Goal: Information Seeking & Learning: Learn about a topic

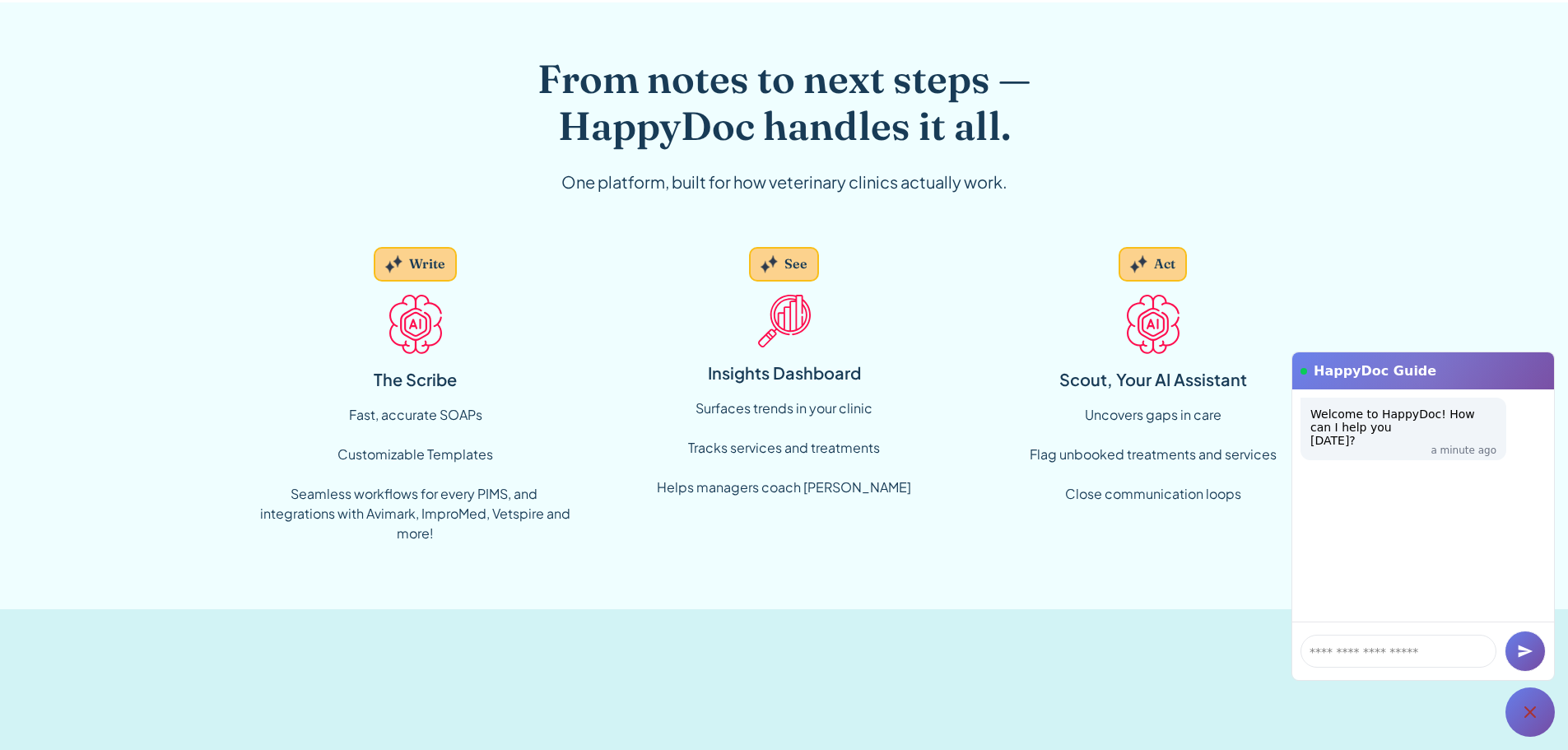
scroll to position [1235, 0]
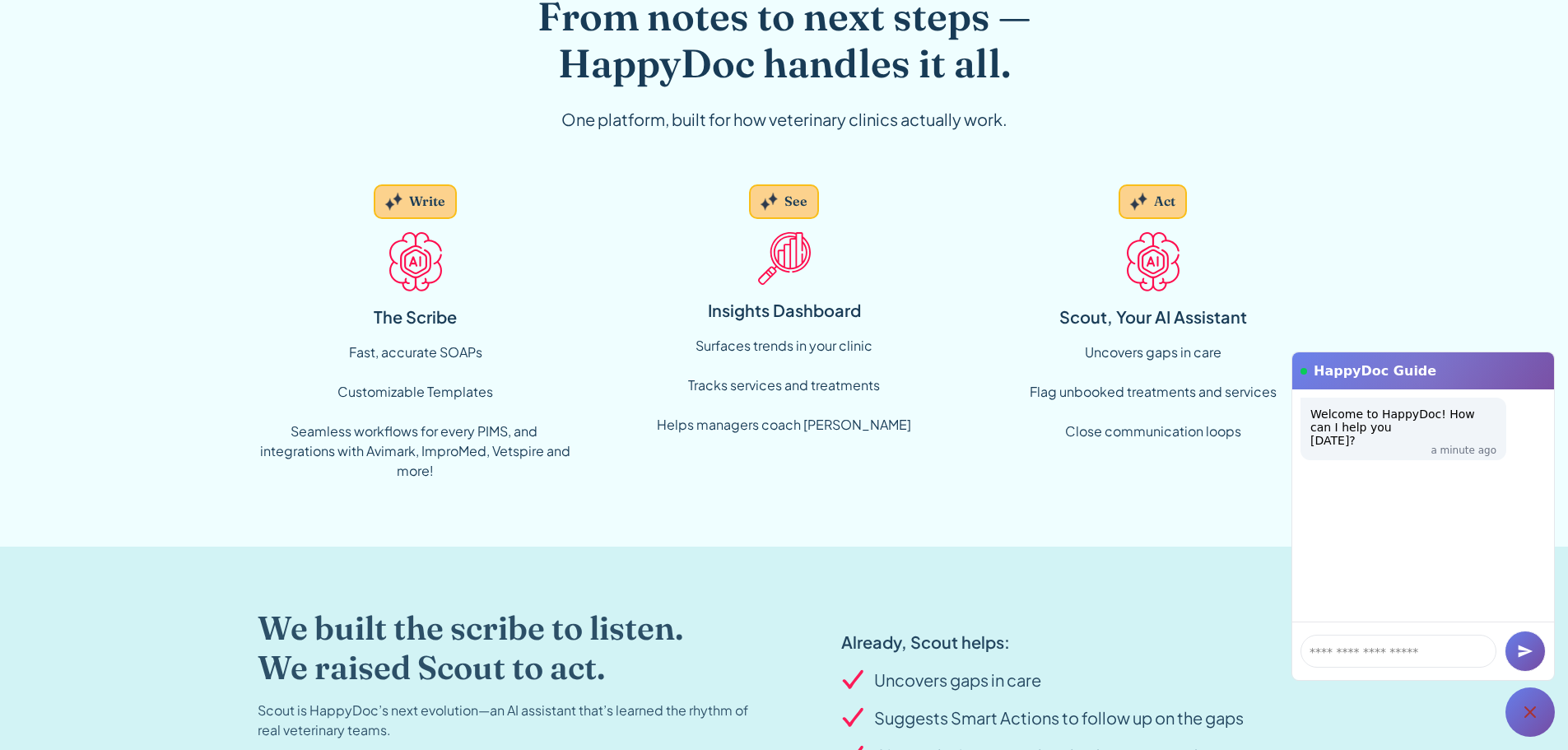
click at [1534, 710] on icon at bounding box center [1529, 712] width 20 height 20
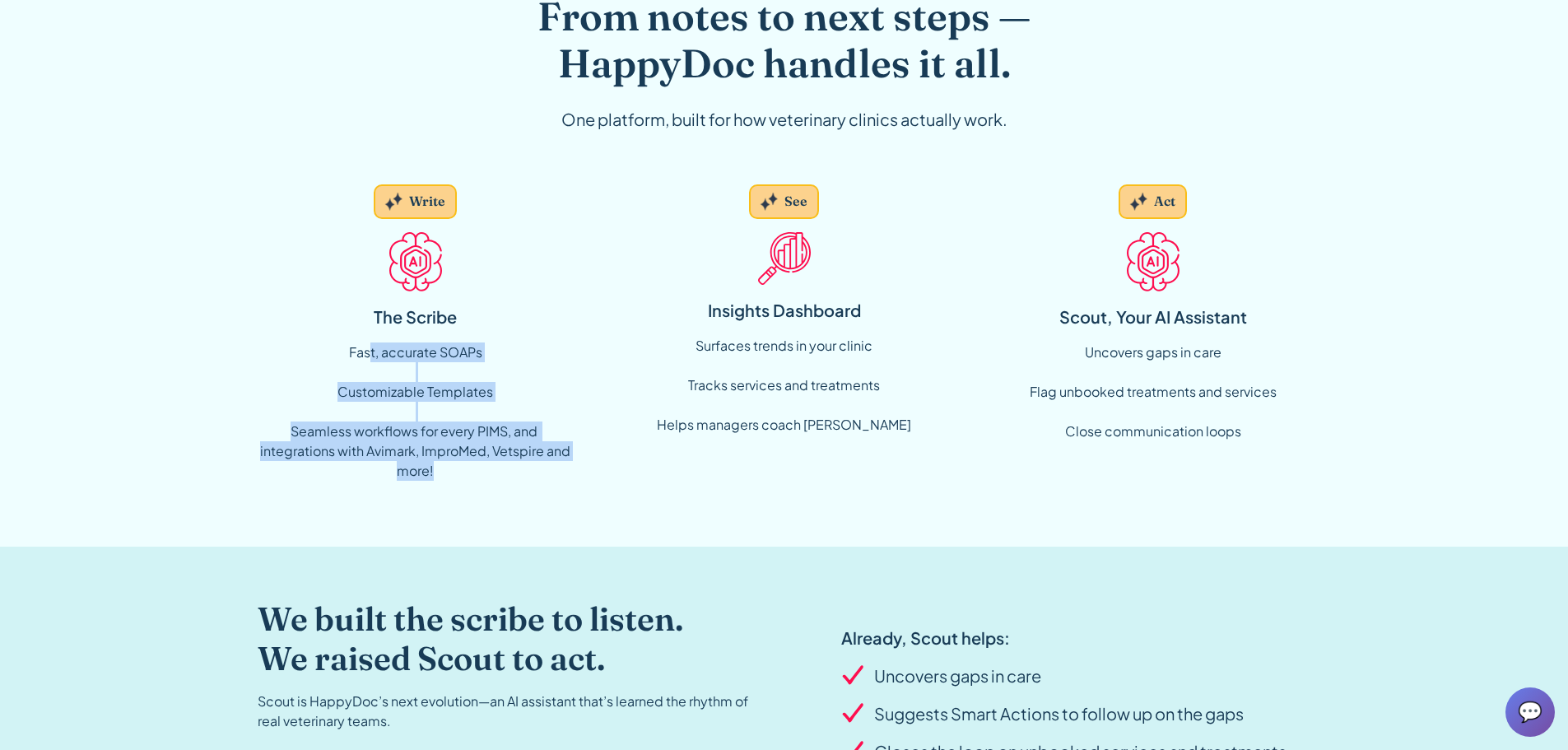
drag, startPoint x: 372, startPoint y: 351, endPoint x: 470, endPoint y: 472, distance: 155.7
click at [470, 472] on div "Fast, accurate SOAPs Customizable Templates ‍ Seamless workflows for every PIMS…" at bounding box center [415, 412] width 316 height 139
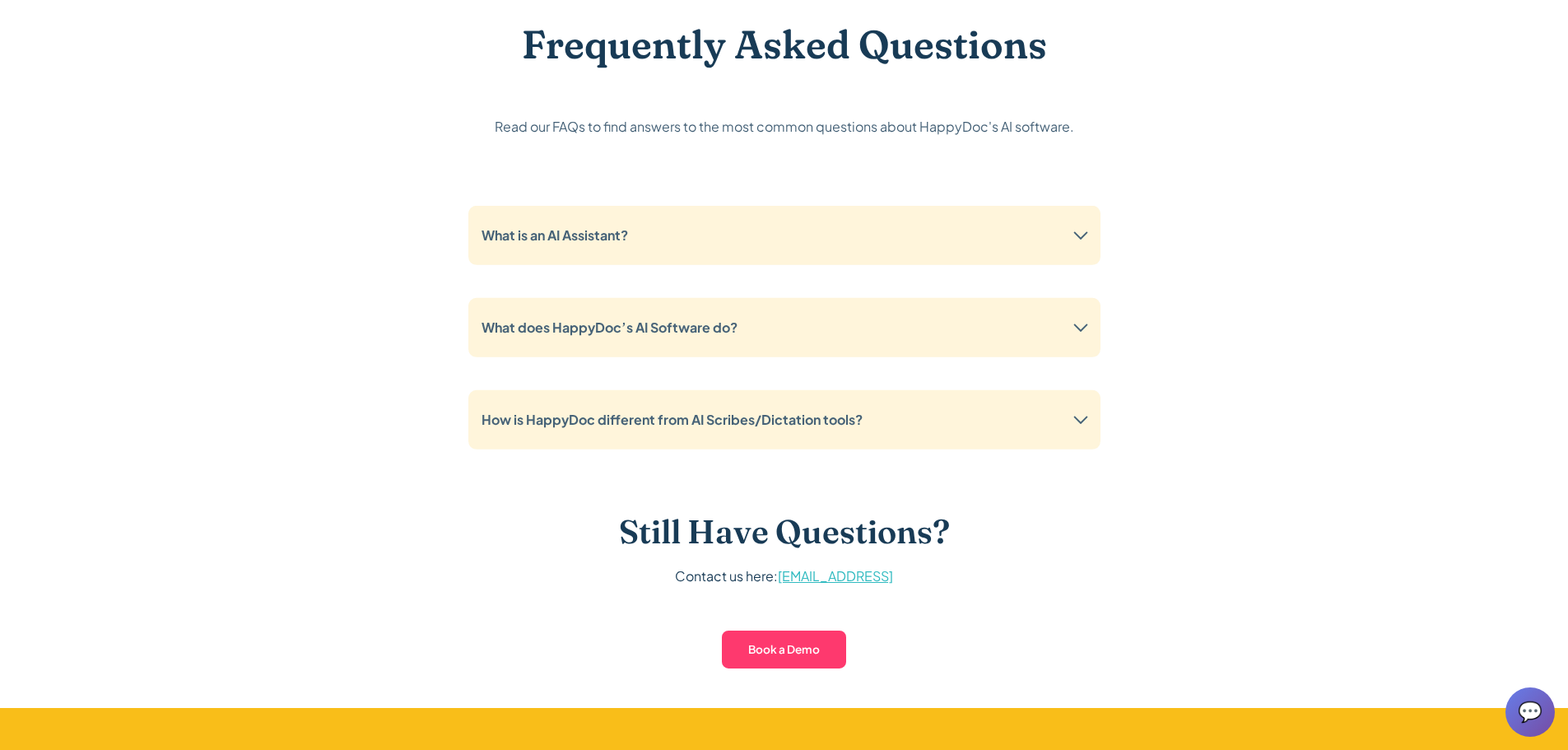
scroll to position [4033, 0]
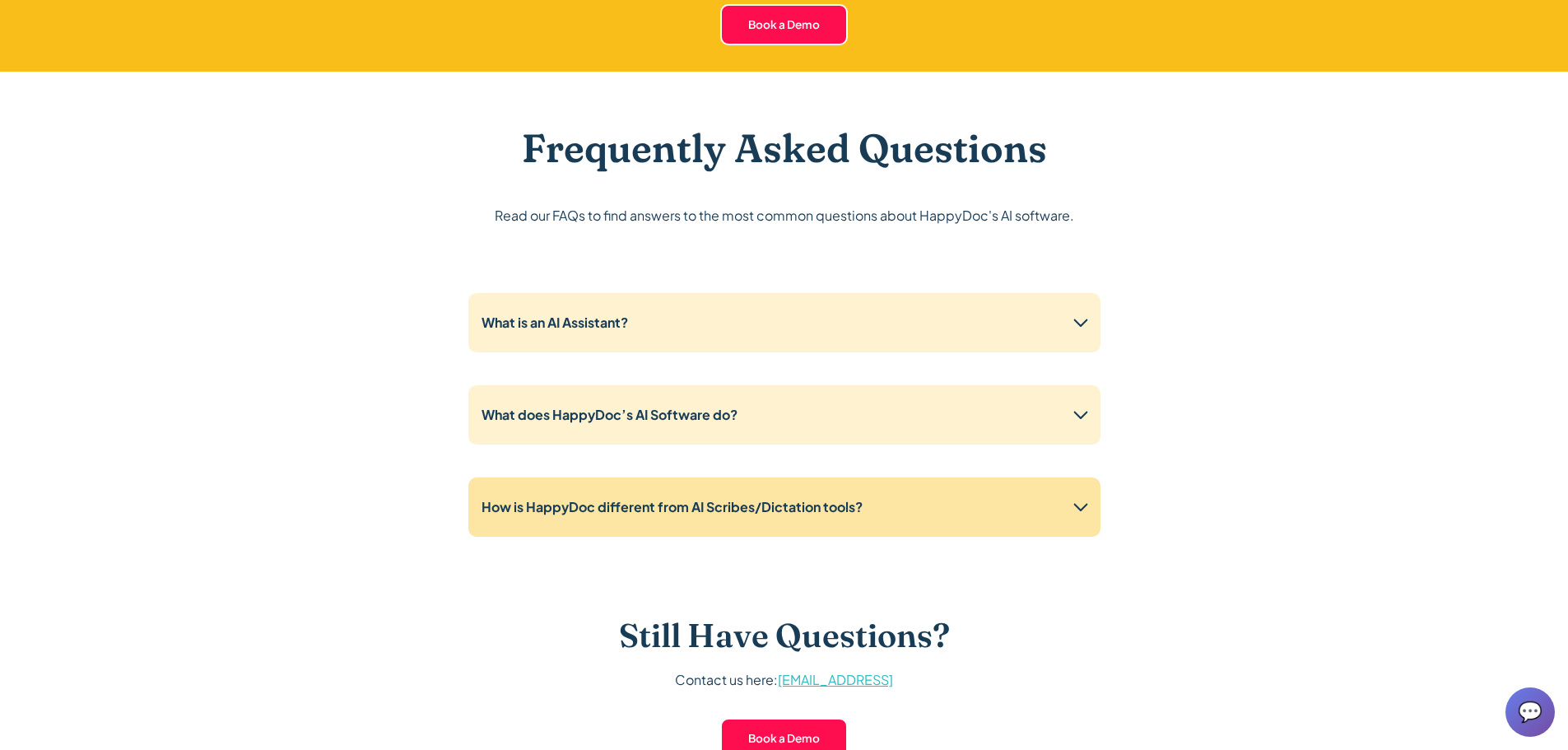
click at [957, 513] on div "How is HappyDoc different from AI Scribes/Dictation tools?" at bounding box center [784, 507] width 632 height 59
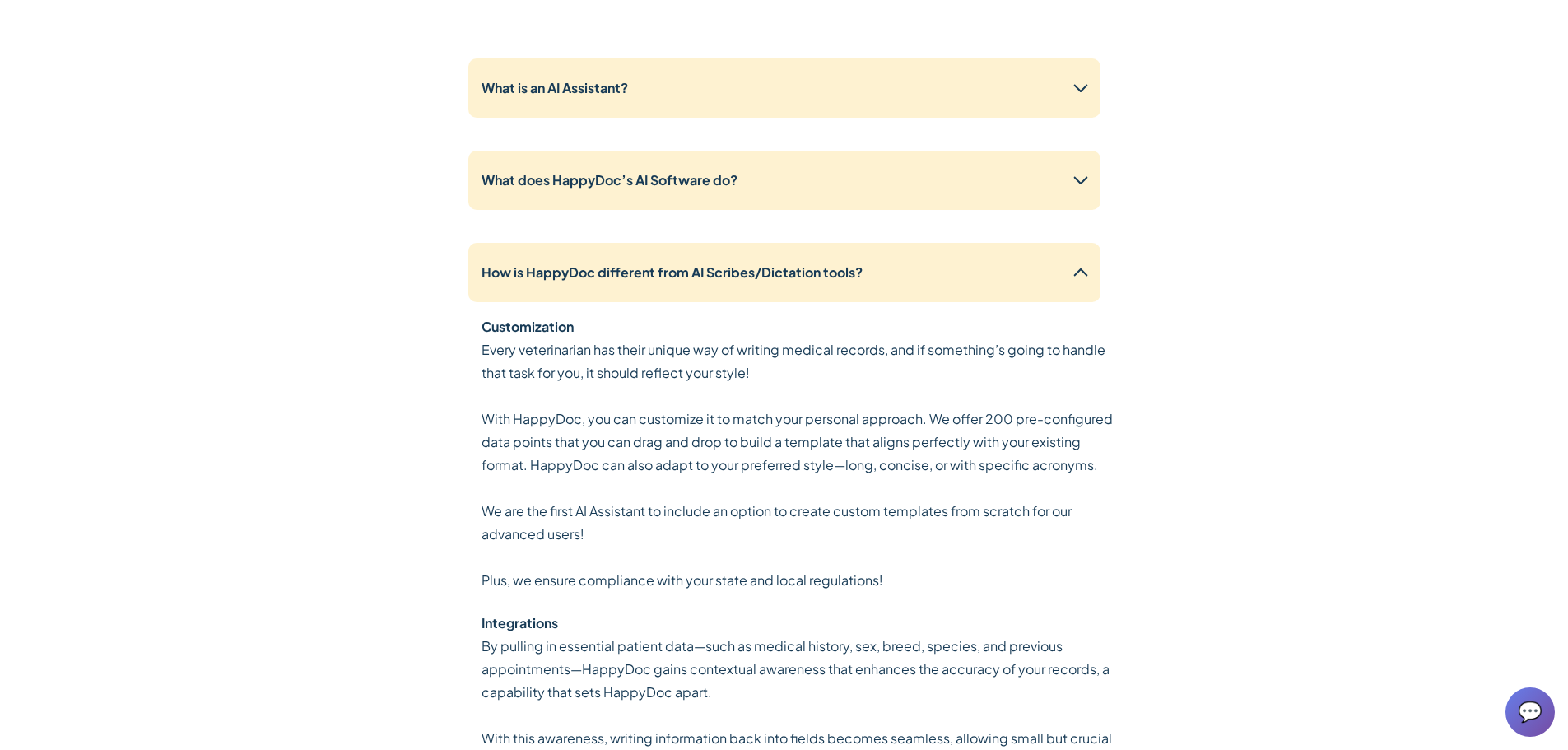
scroll to position [4279, 0]
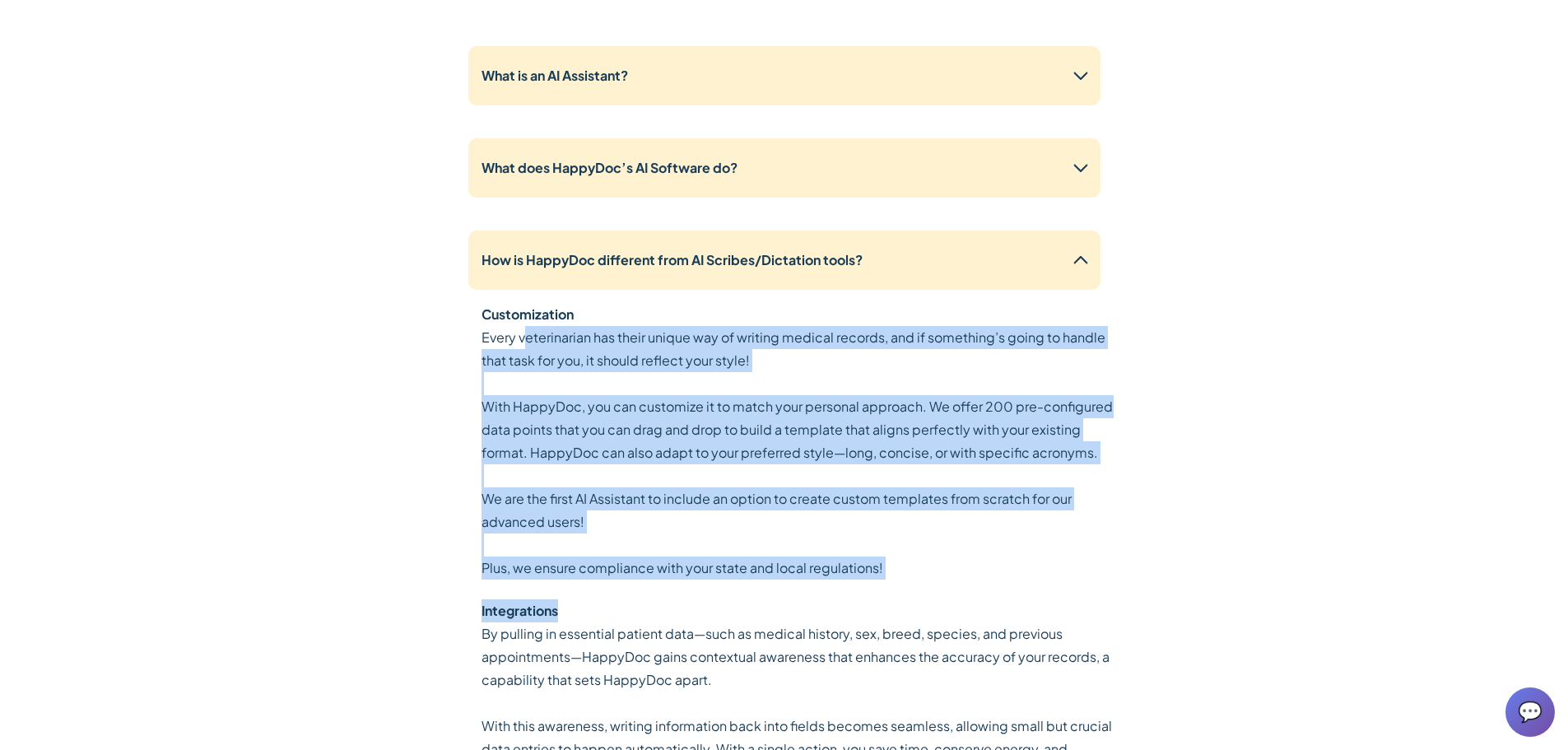
drag, startPoint x: 526, startPoint y: 338, endPoint x: 1029, endPoint y: 608, distance: 570.9
click at [1028, 609] on div "Customization Every veterinarian has their unique way of writing medical record…" at bounding box center [797, 631] width 632 height 658
click at [1030, 549] on p "Every veterinarian has their unique way of writing medical records, and if some…" at bounding box center [797, 452] width 632 height 253
drag, startPoint x: 987, startPoint y: 561, endPoint x: 898, endPoint y: 362, distance: 218.0
click at [898, 363] on p "Every veterinarian has their unique way of writing medical records, and if some…" at bounding box center [797, 452] width 632 height 253
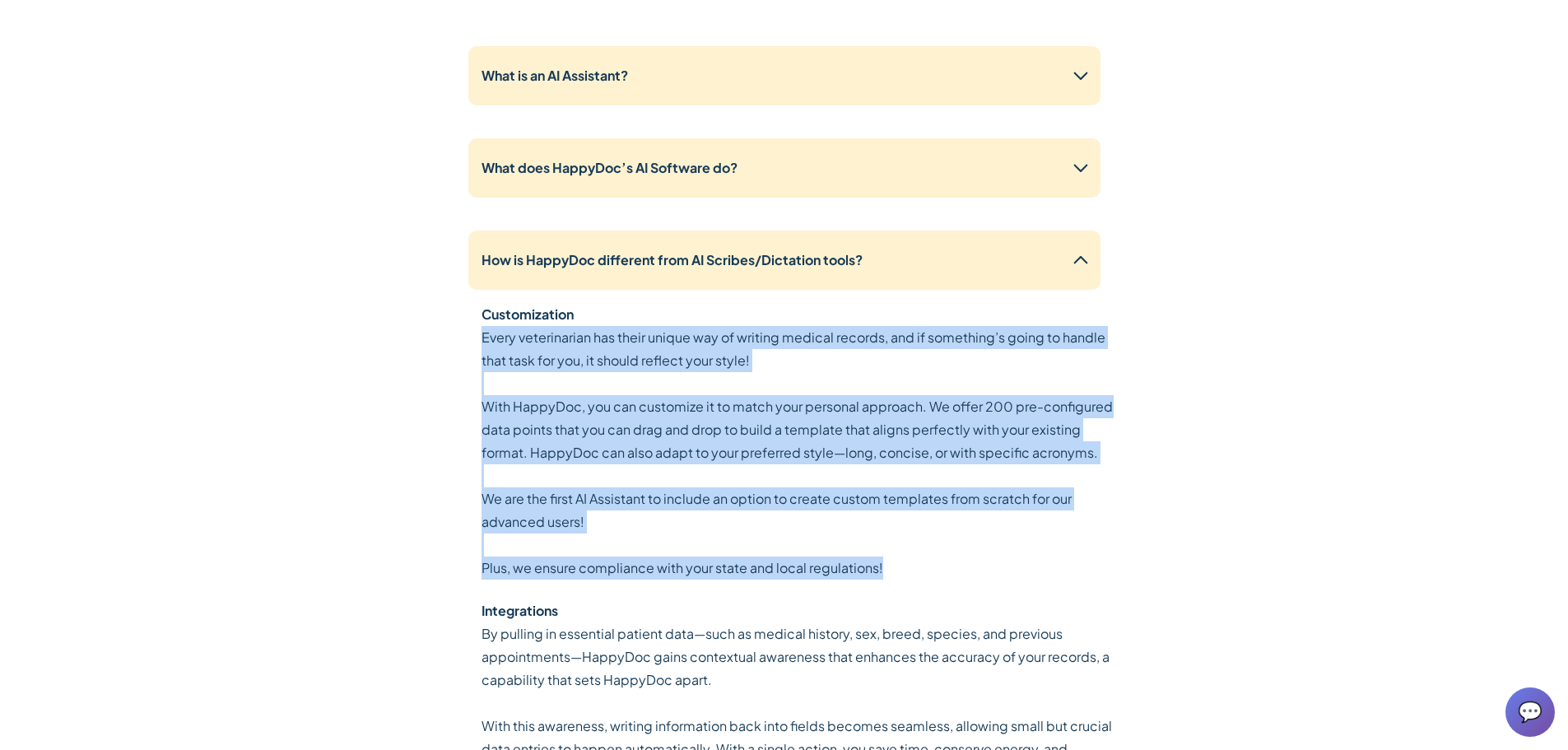
click at [898, 360] on p "Every veterinarian has their unique way of writing medical records, and if some…" at bounding box center [797, 452] width 632 height 253
drag, startPoint x: 789, startPoint y: 326, endPoint x: 933, endPoint y: 568, distance: 281.6
click at [932, 568] on p "Every veterinarian has their unique way of writing medical records, and if some…" at bounding box center [797, 452] width 632 height 253
click at [933, 568] on p "Every veterinarian has their unique way of writing medical records, and if some…" at bounding box center [797, 452] width 632 height 253
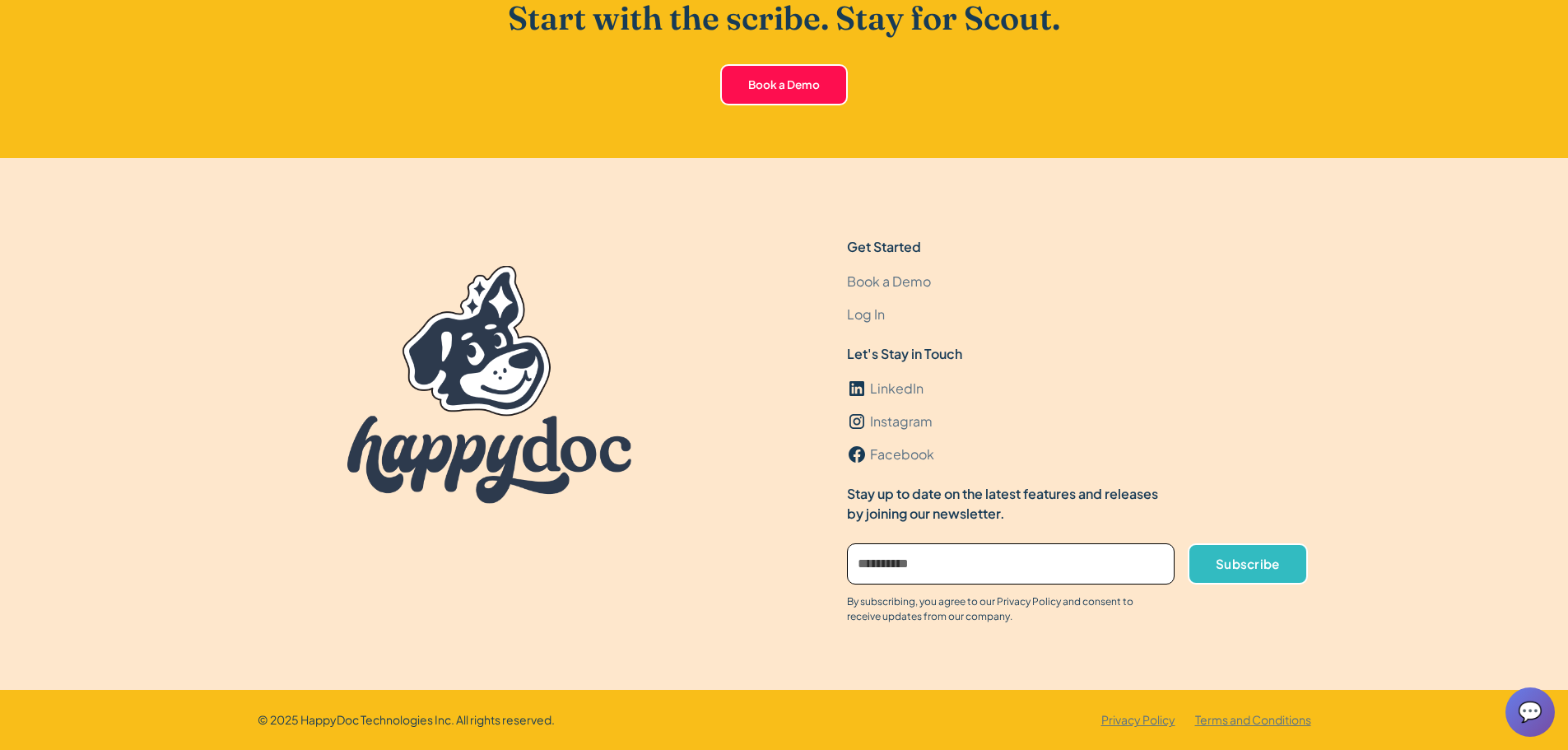
scroll to position [0, 0]
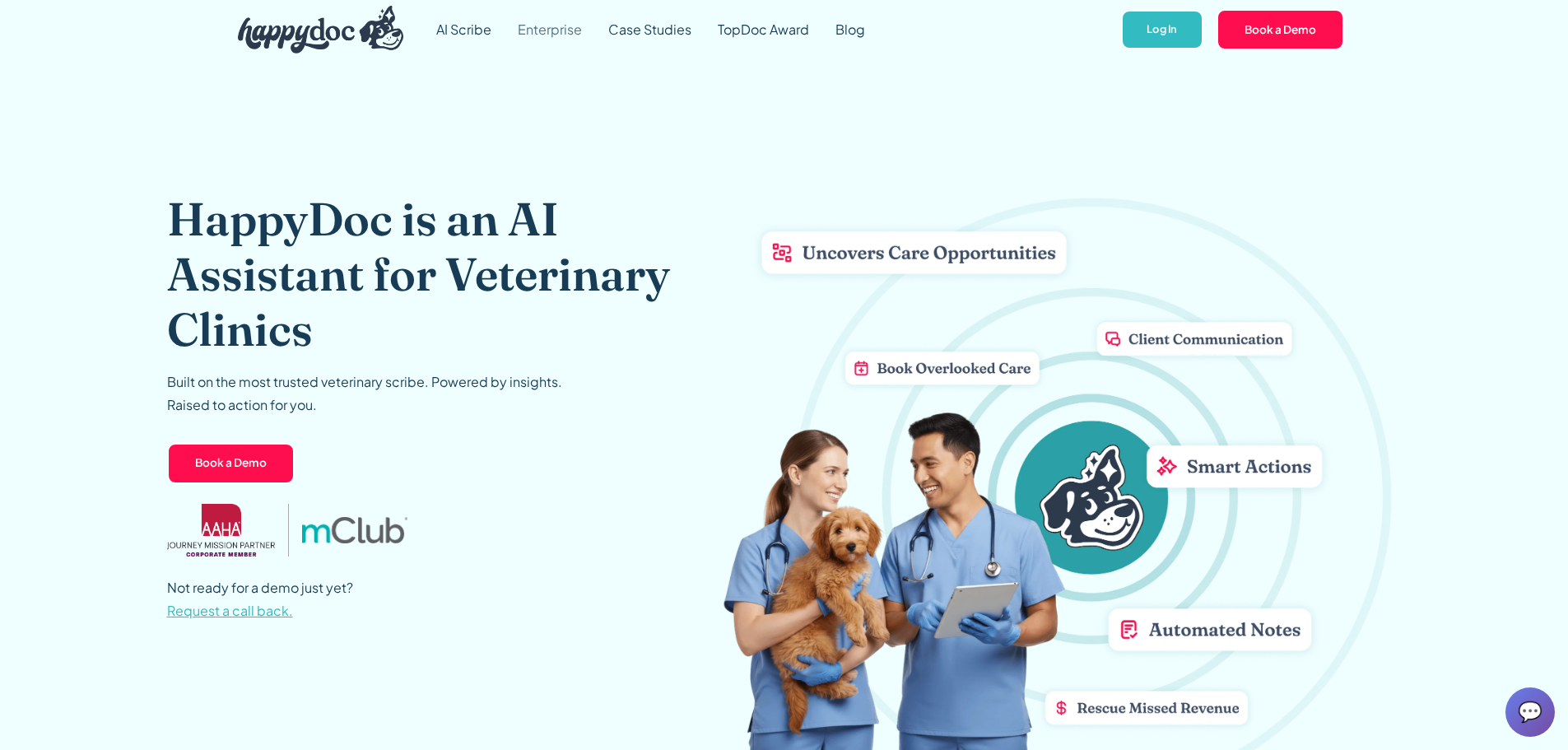
click at [560, 35] on link "Enterprise" at bounding box center [549, 30] width 90 height 59
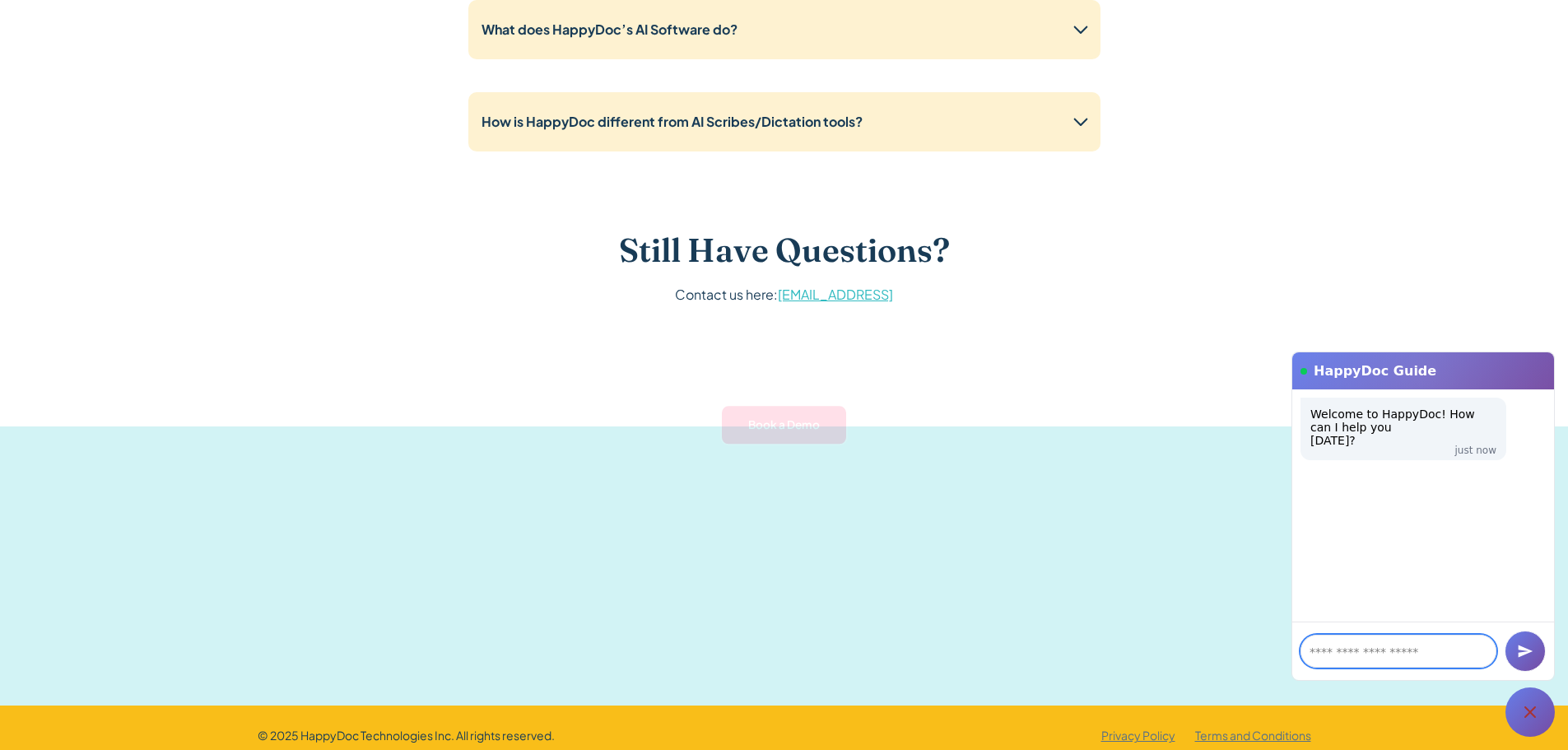
scroll to position [3112, 0]
